Goal: Transaction & Acquisition: Download file/media

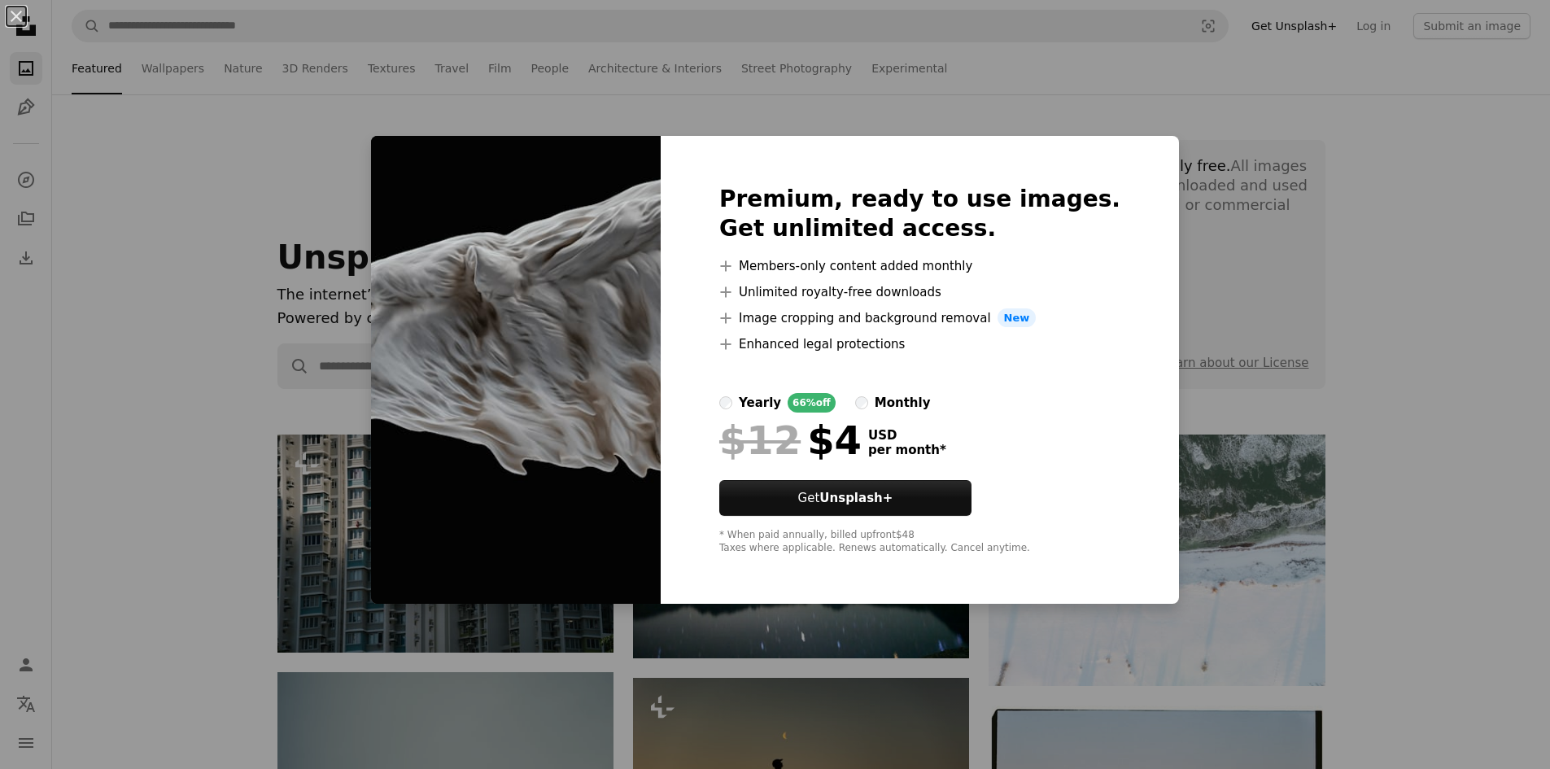
scroll to position [11065, 0]
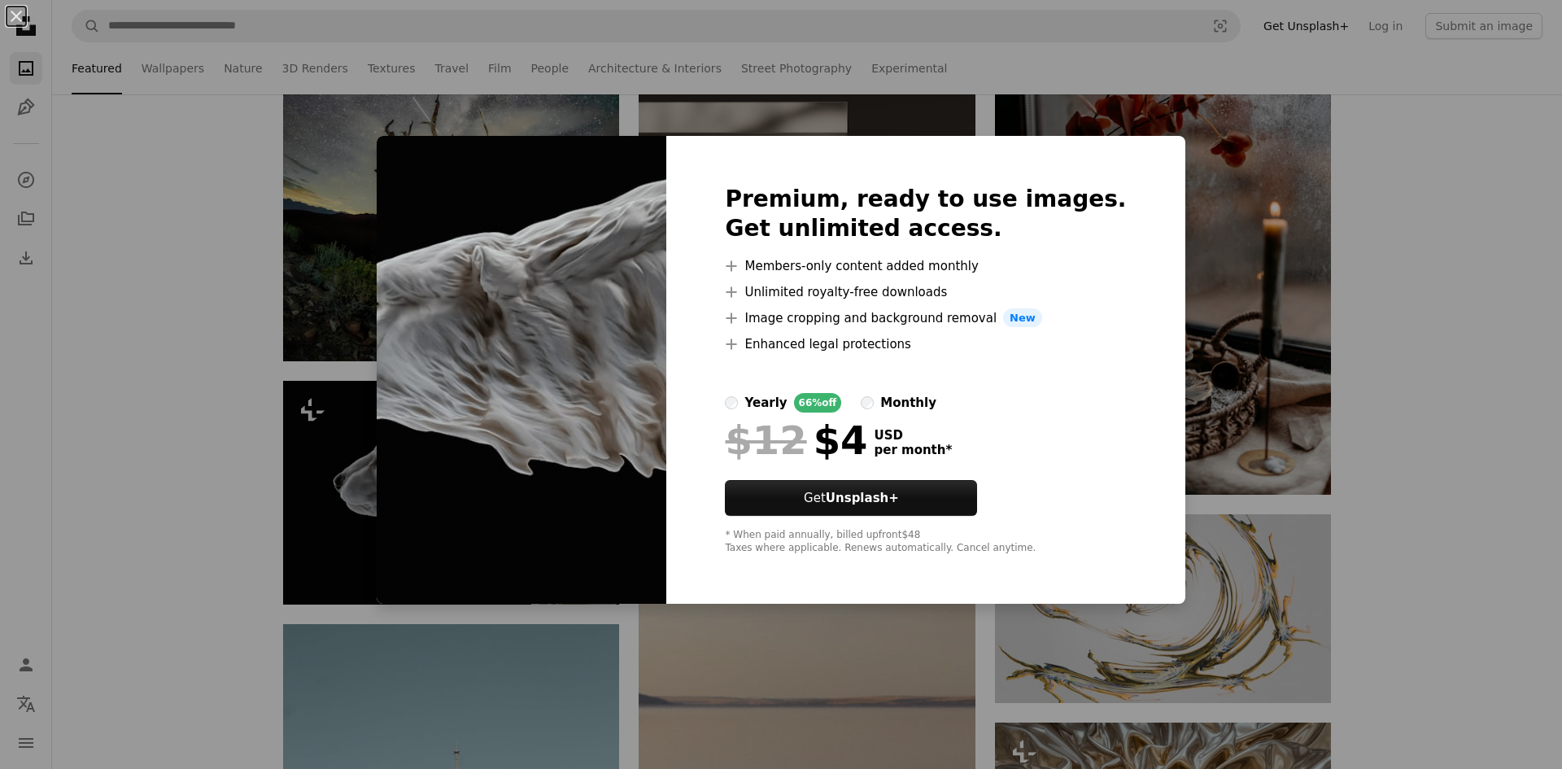
click at [650, 494] on img at bounding box center [522, 370] width 290 height 469
drag, startPoint x: 312, startPoint y: 507, endPoint x: 329, endPoint y: 489, distance: 24.2
click at [314, 506] on div "An X shape Premium, ready to use images. Get unlimited access. A plus sign Memb…" at bounding box center [781, 384] width 1562 height 769
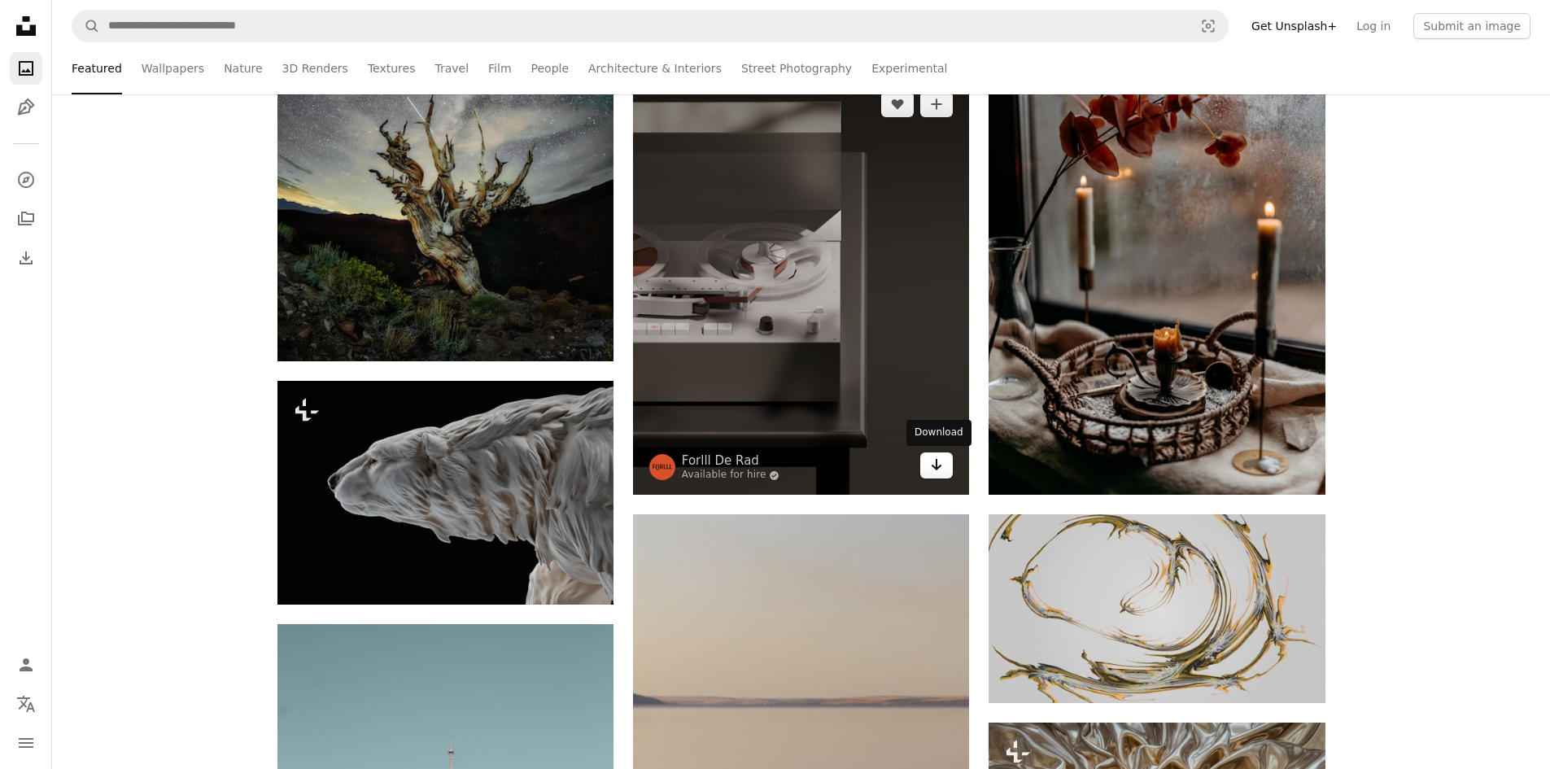
click at [938, 473] on icon "Arrow pointing down" at bounding box center [936, 465] width 13 height 20
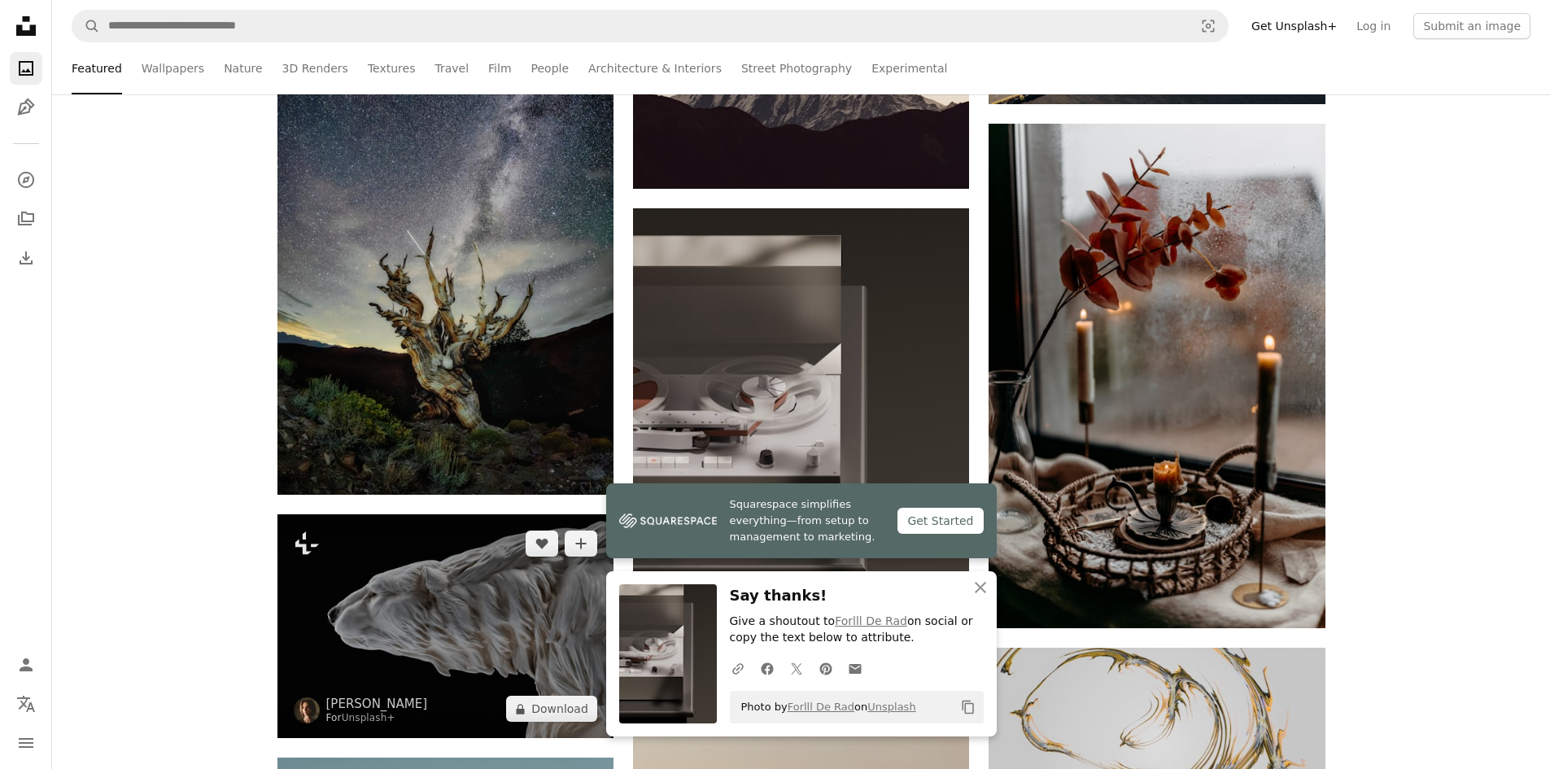
scroll to position [10902, 0]
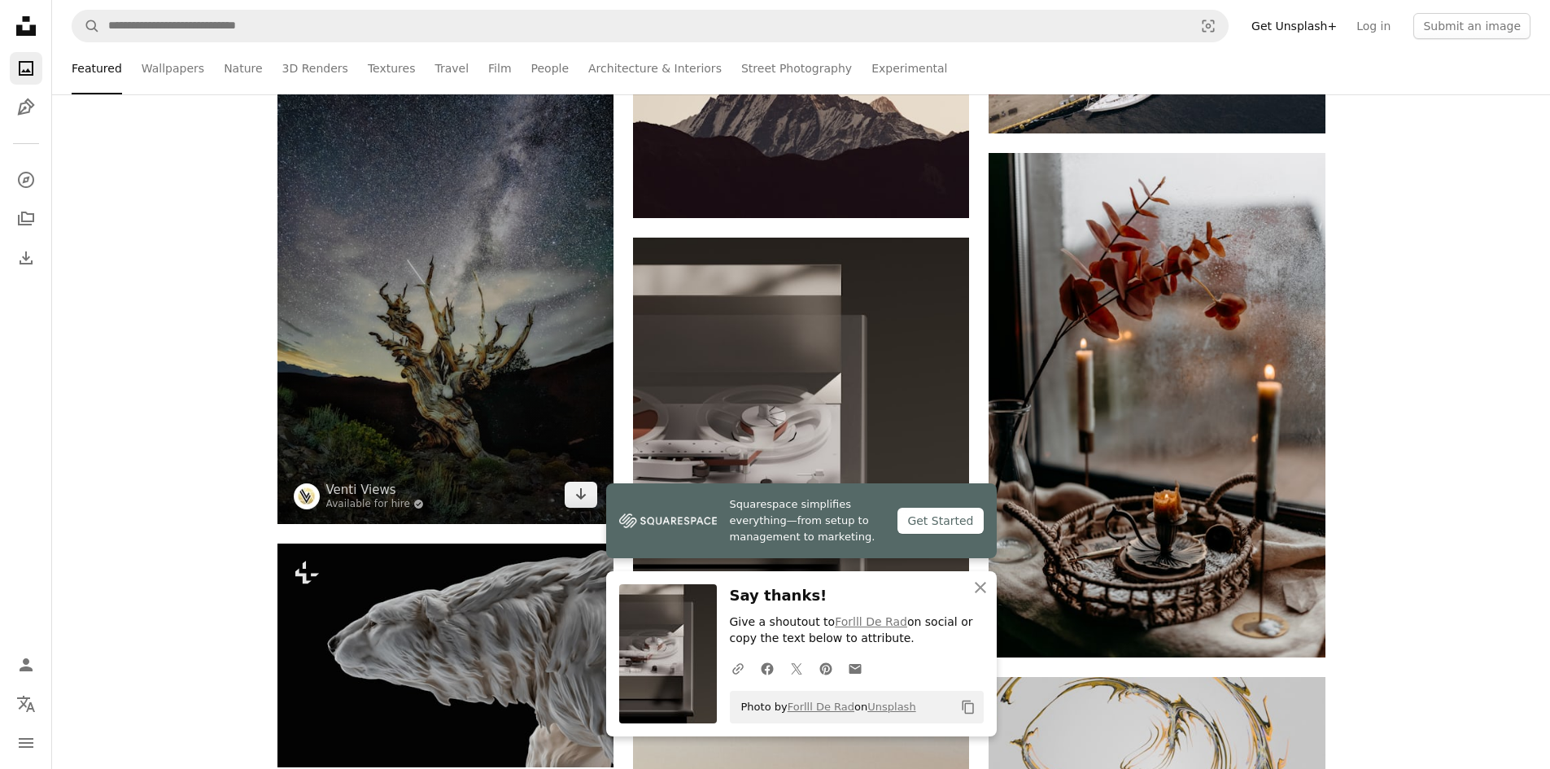
click at [428, 330] on img at bounding box center [445, 272] width 336 height 504
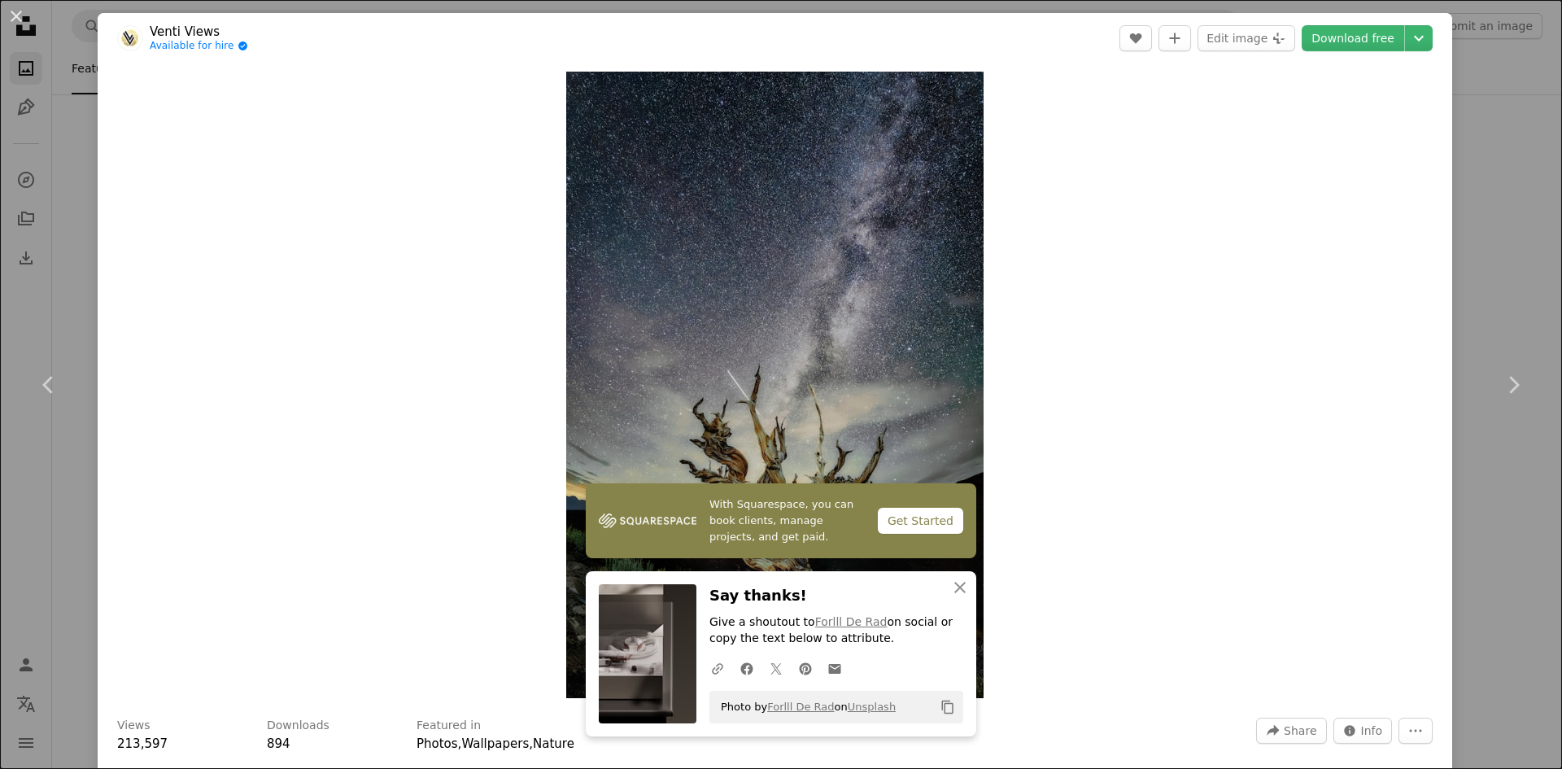
click at [1484, 88] on div "An X shape Chevron left Chevron right With Squarespace, you can book clients, m…" at bounding box center [781, 384] width 1562 height 769
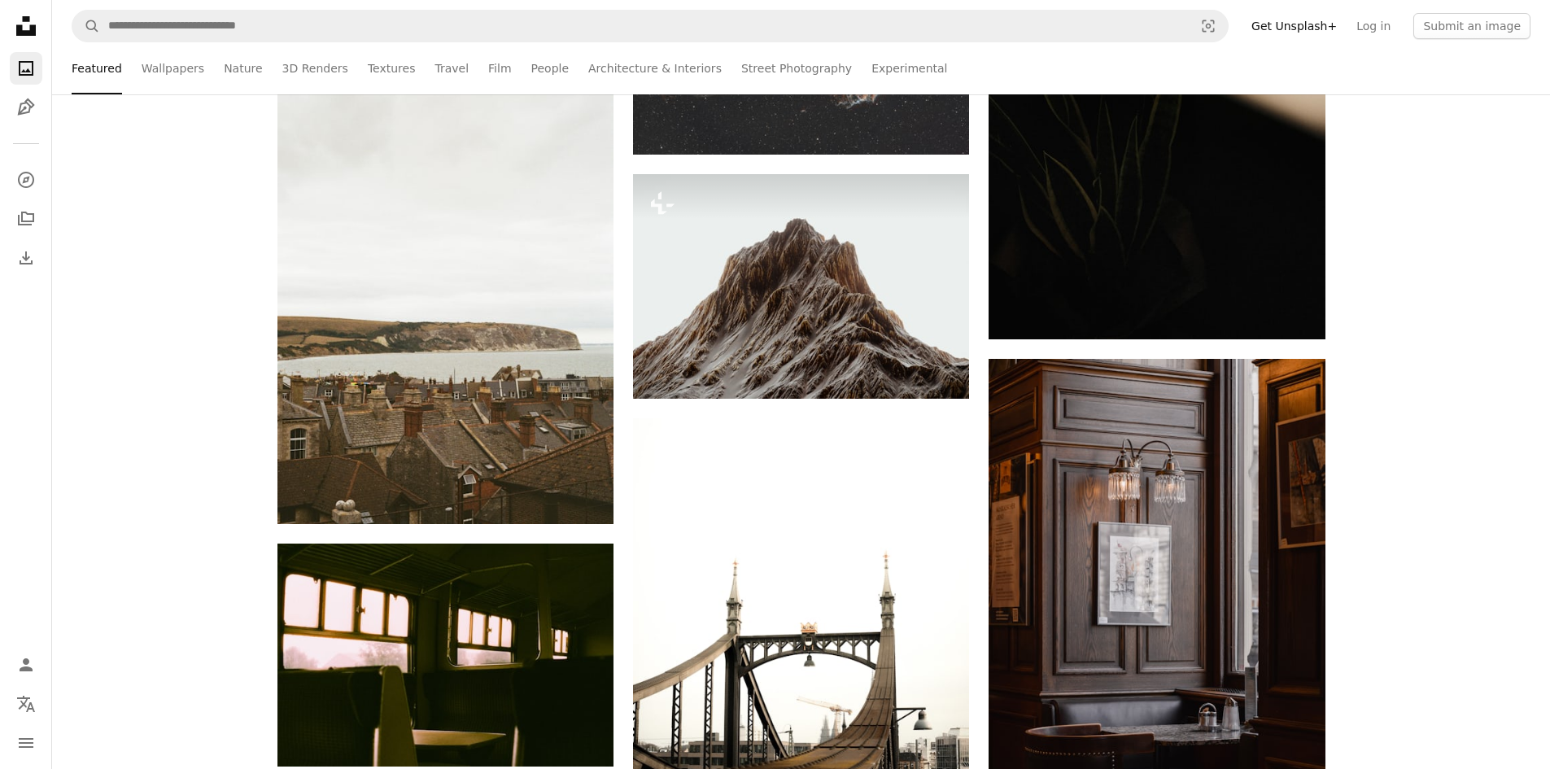
scroll to position [12285, 0]
